Goal: Information Seeking & Learning: Learn about a topic

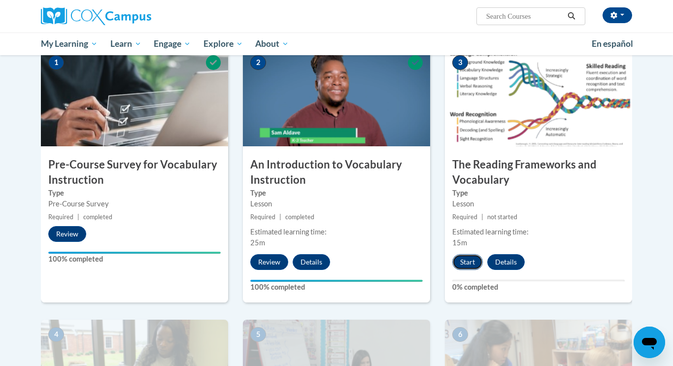
click at [471, 258] on button "Start" at bounding box center [467, 262] width 31 height 16
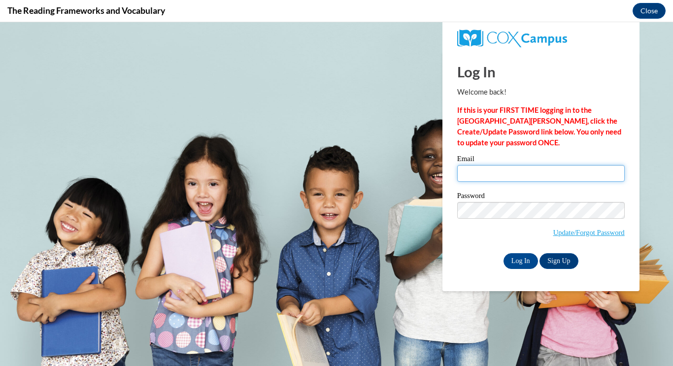
click at [503, 167] on input "Email" at bounding box center [541, 173] width 168 height 17
type input "[EMAIL_ADDRESS][DOMAIN_NAME]"
click at [521, 265] on input "Log In" at bounding box center [521, 261] width 34 height 16
click at [548, 218] on span "Update/Forgot Password" at bounding box center [541, 222] width 168 height 41
click at [516, 261] on input "Log In" at bounding box center [521, 261] width 34 height 16
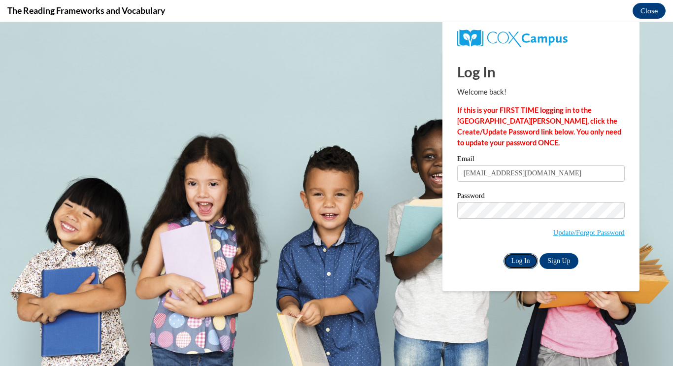
click at [516, 261] on input "Log In" at bounding box center [521, 261] width 34 height 16
click at [520, 262] on input "Log In" at bounding box center [521, 261] width 34 height 16
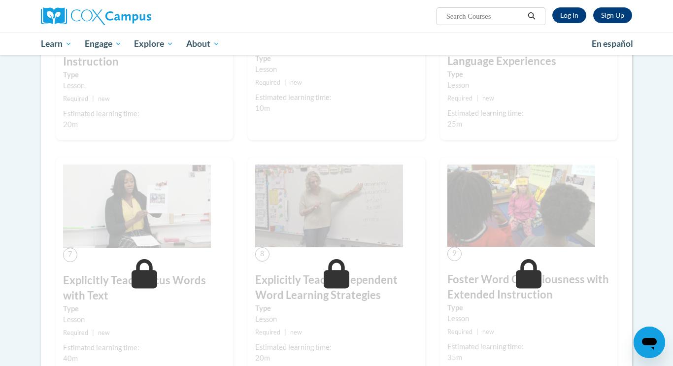
scroll to position [585, 0]
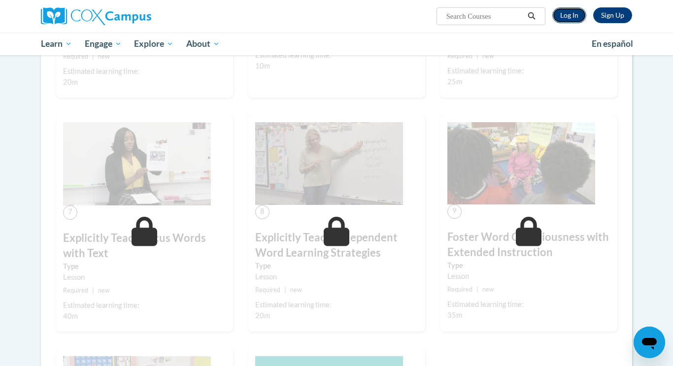
click at [573, 19] on link "Log In" at bounding box center [569, 15] width 34 height 16
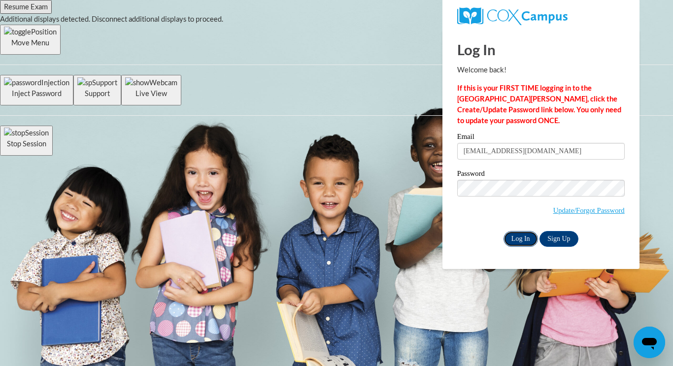
click at [528, 242] on input "Log In" at bounding box center [521, 239] width 34 height 16
click at [521, 238] on input "Log In" at bounding box center [521, 239] width 34 height 16
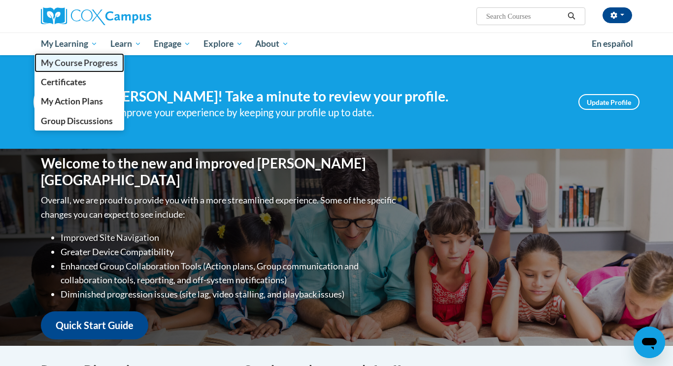
click at [70, 65] on span "My Course Progress" at bounding box center [79, 63] width 77 height 10
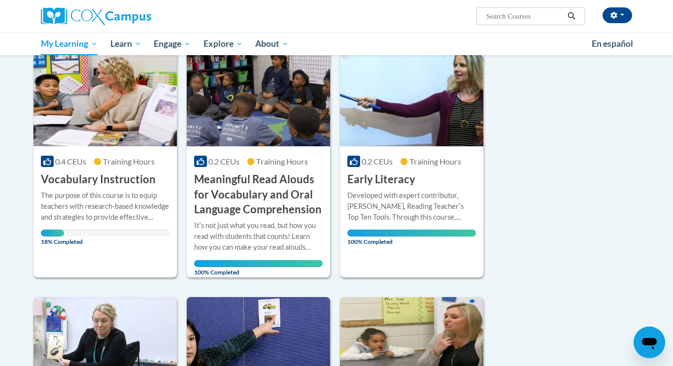
scroll to position [134, 0]
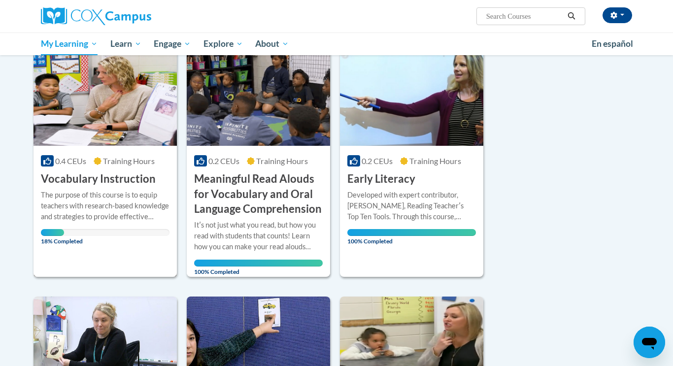
click at [150, 110] on img at bounding box center [105, 95] width 143 height 101
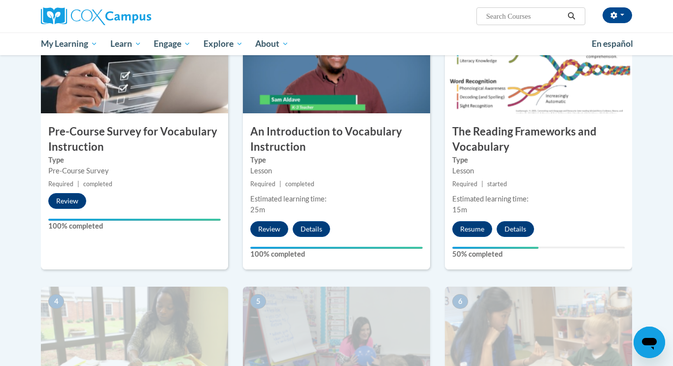
scroll to position [209, 0]
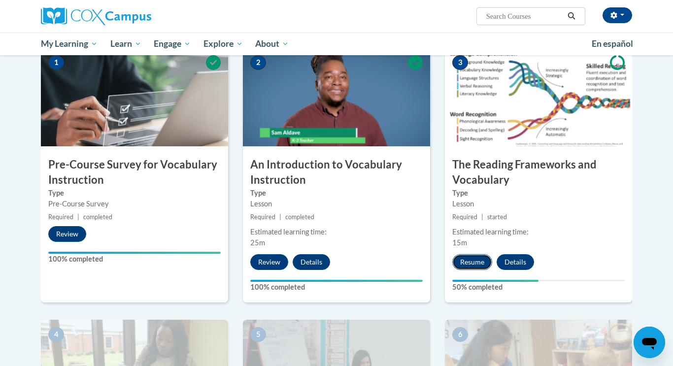
click at [472, 266] on button "Resume" at bounding box center [472, 262] width 40 height 16
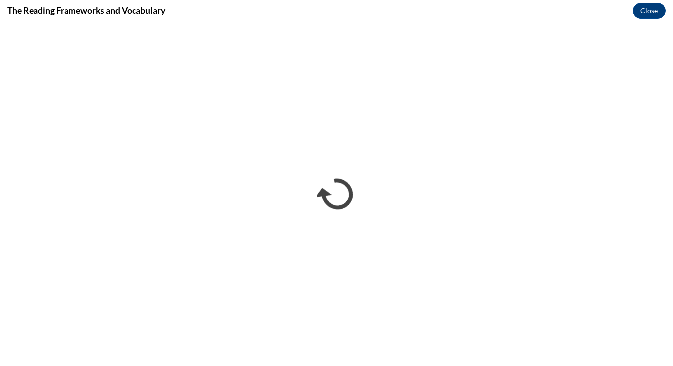
scroll to position [0, 0]
